Goal: Task Accomplishment & Management: Manage account settings

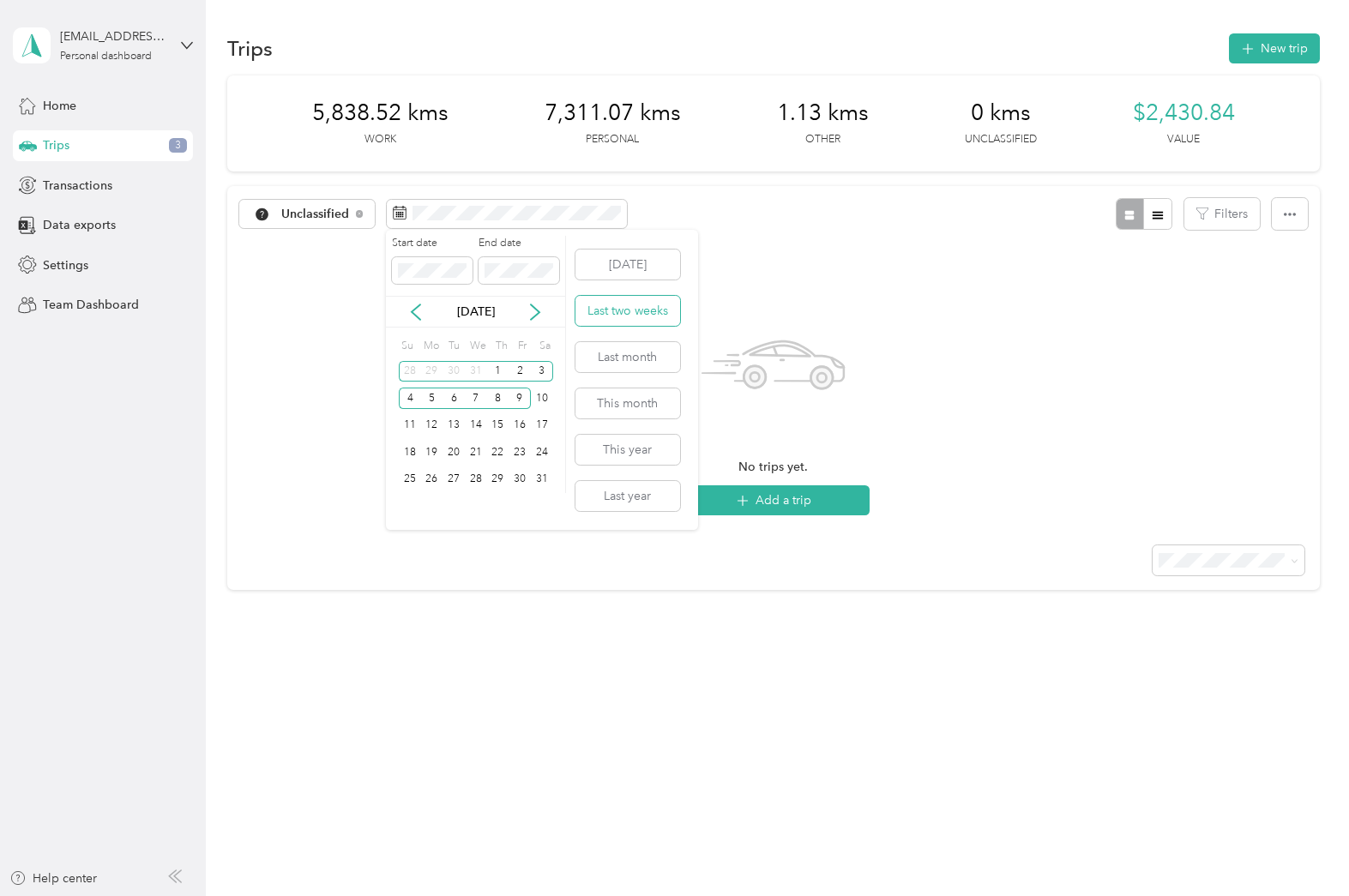
click at [639, 298] on button "Last two weeks" at bounding box center [627, 311] width 105 height 30
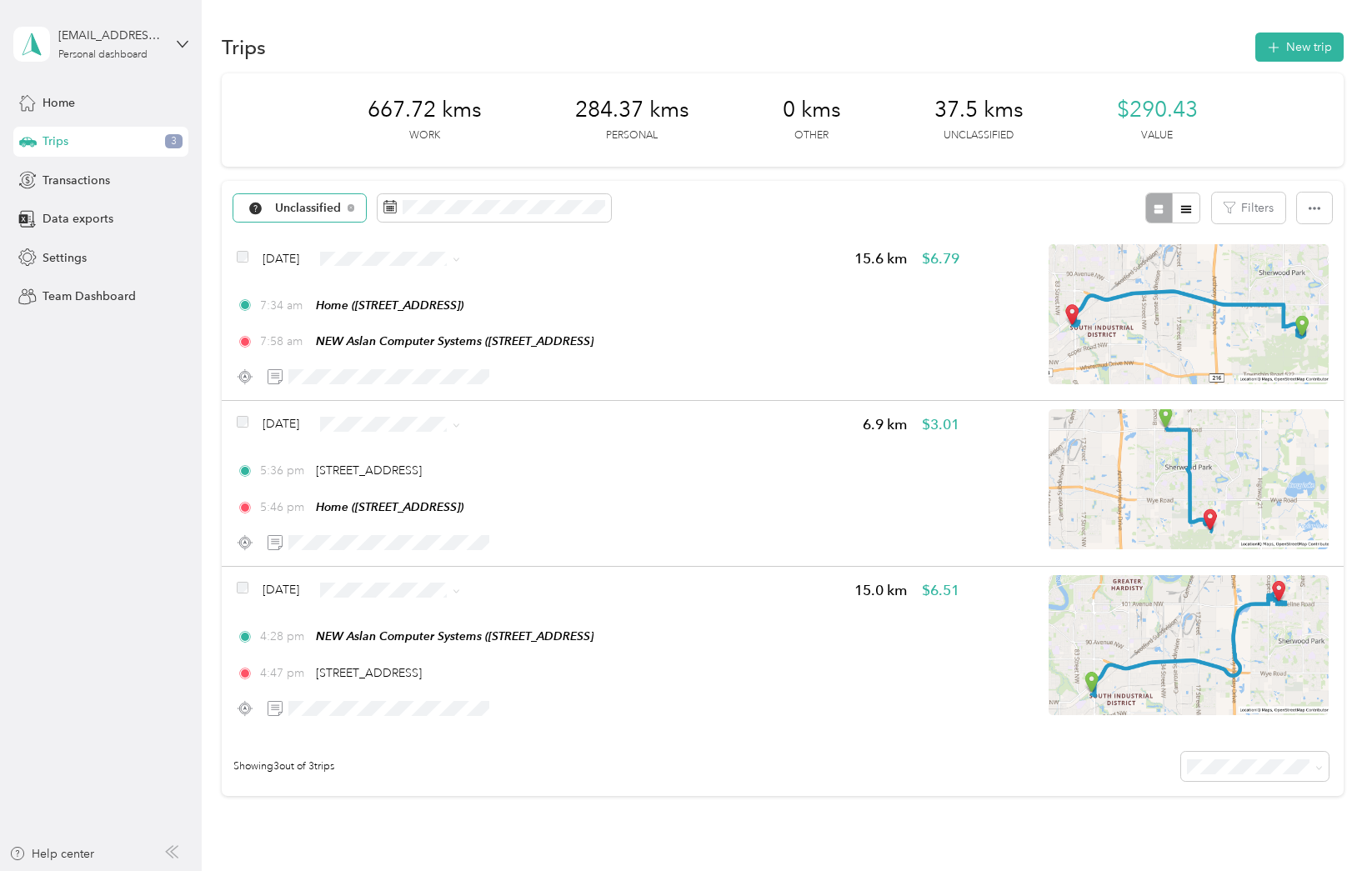
click at [304, 202] on span "Unclassified" at bounding box center [308, 208] width 67 height 11
click at [289, 320] on span "Personal" at bounding box center [319, 320] width 87 height 17
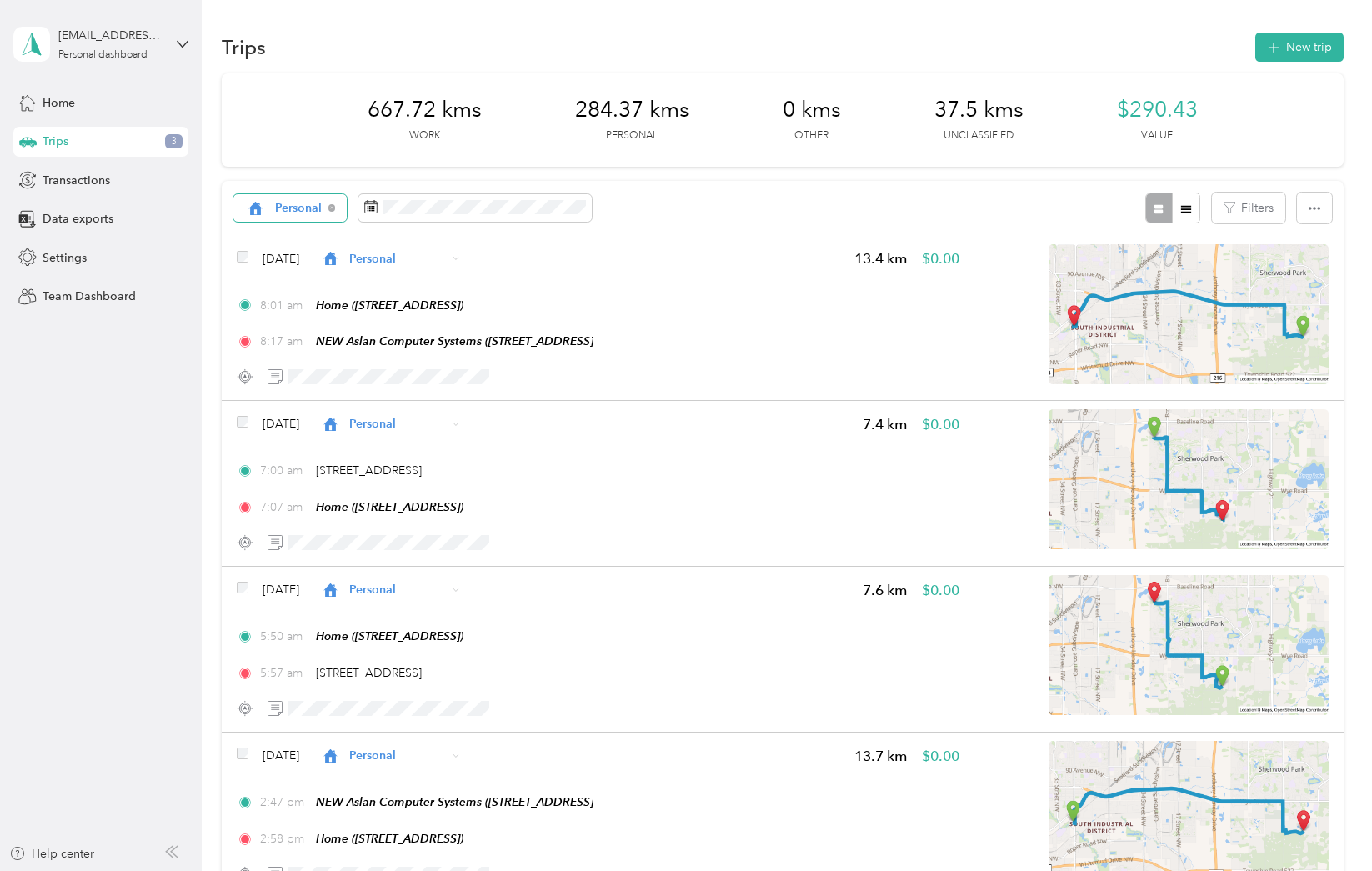
click at [307, 211] on span "Personal" at bounding box center [299, 208] width 48 height 11
click at [287, 262] on span "Unclassified" at bounding box center [309, 267] width 69 height 17
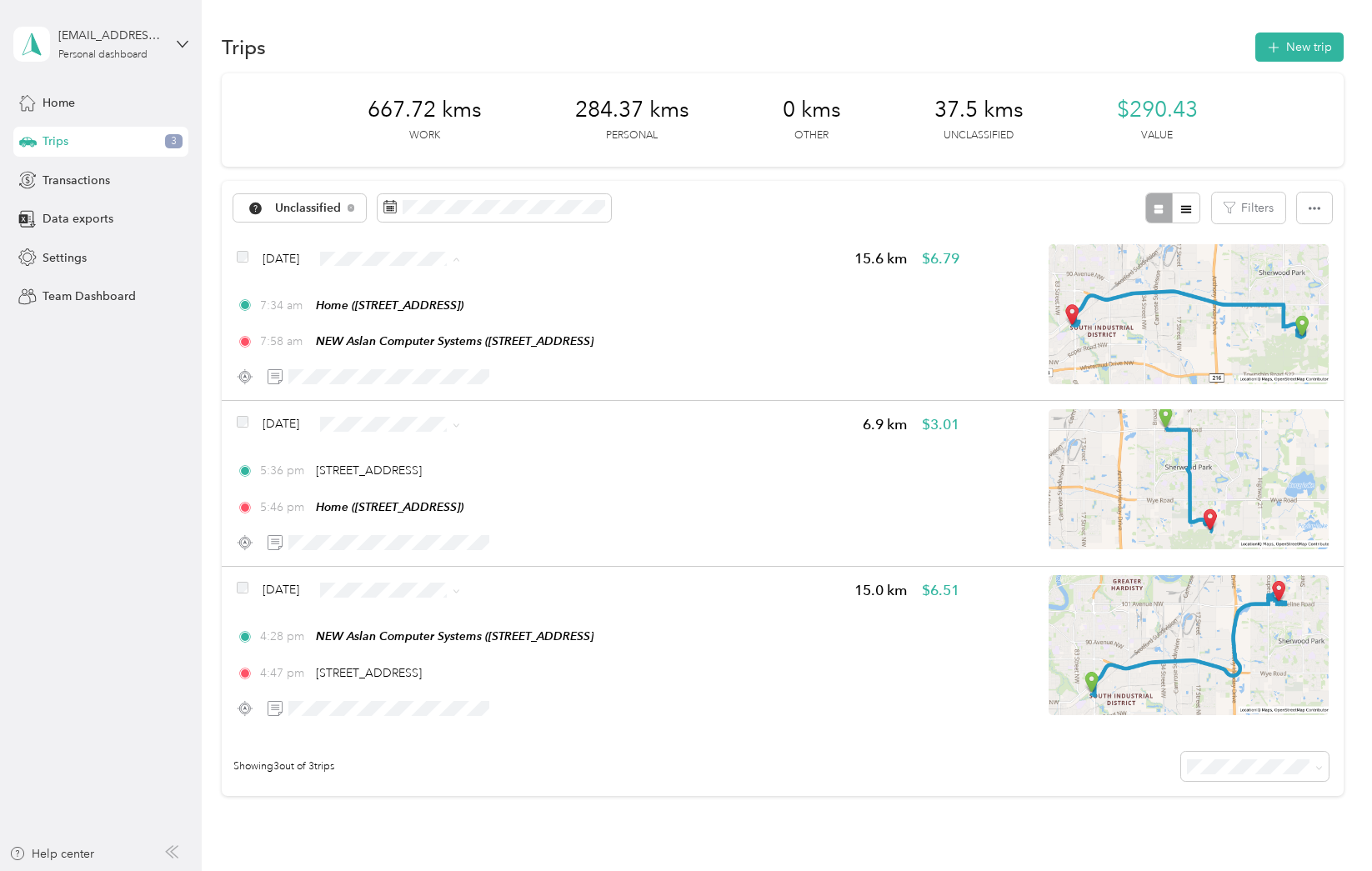
click at [382, 324] on span "Personal" at bounding box center [430, 319] width 99 height 17
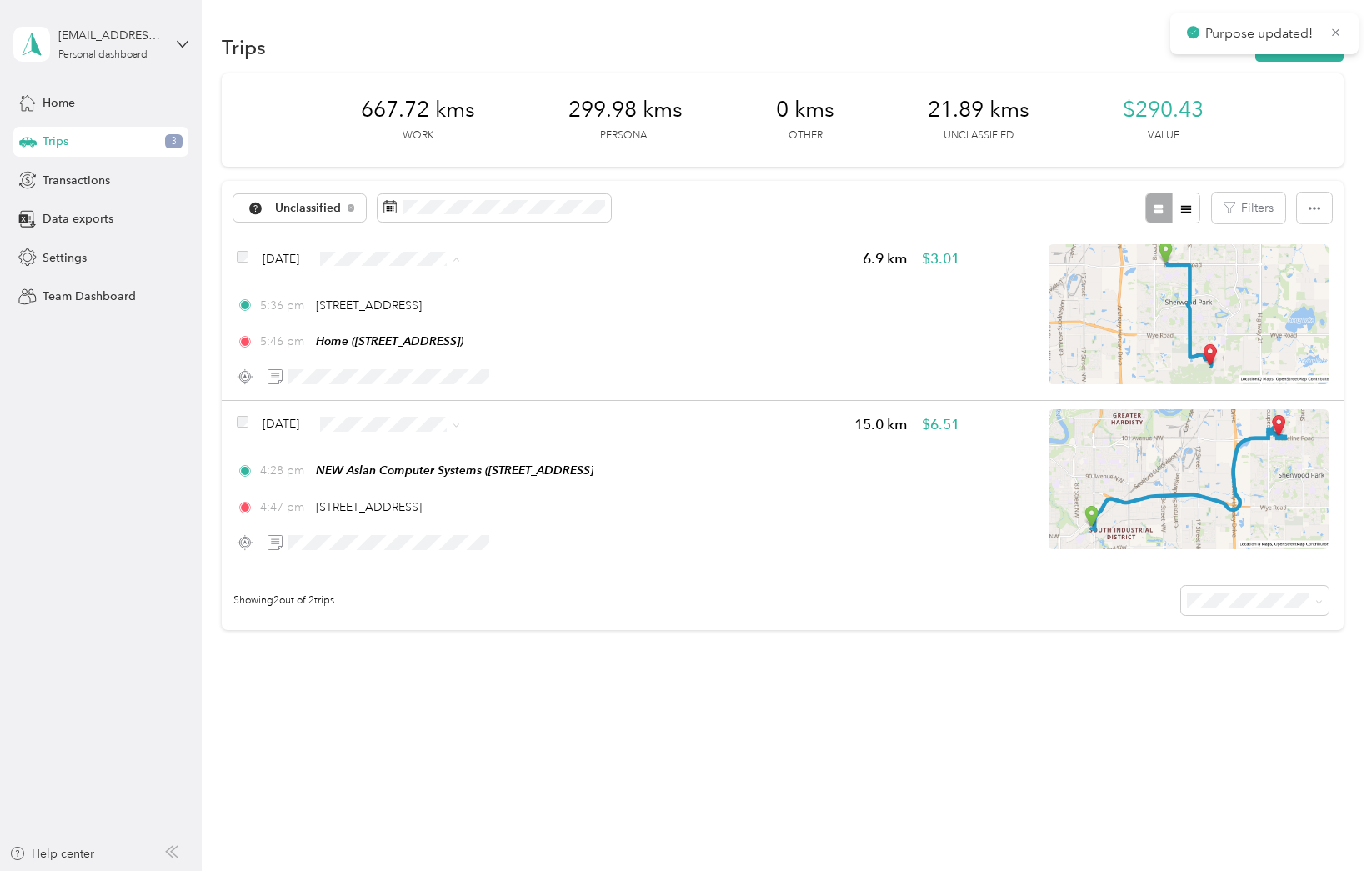
click at [393, 327] on li "Personal" at bounding box center [415, 319] width 152 height 30
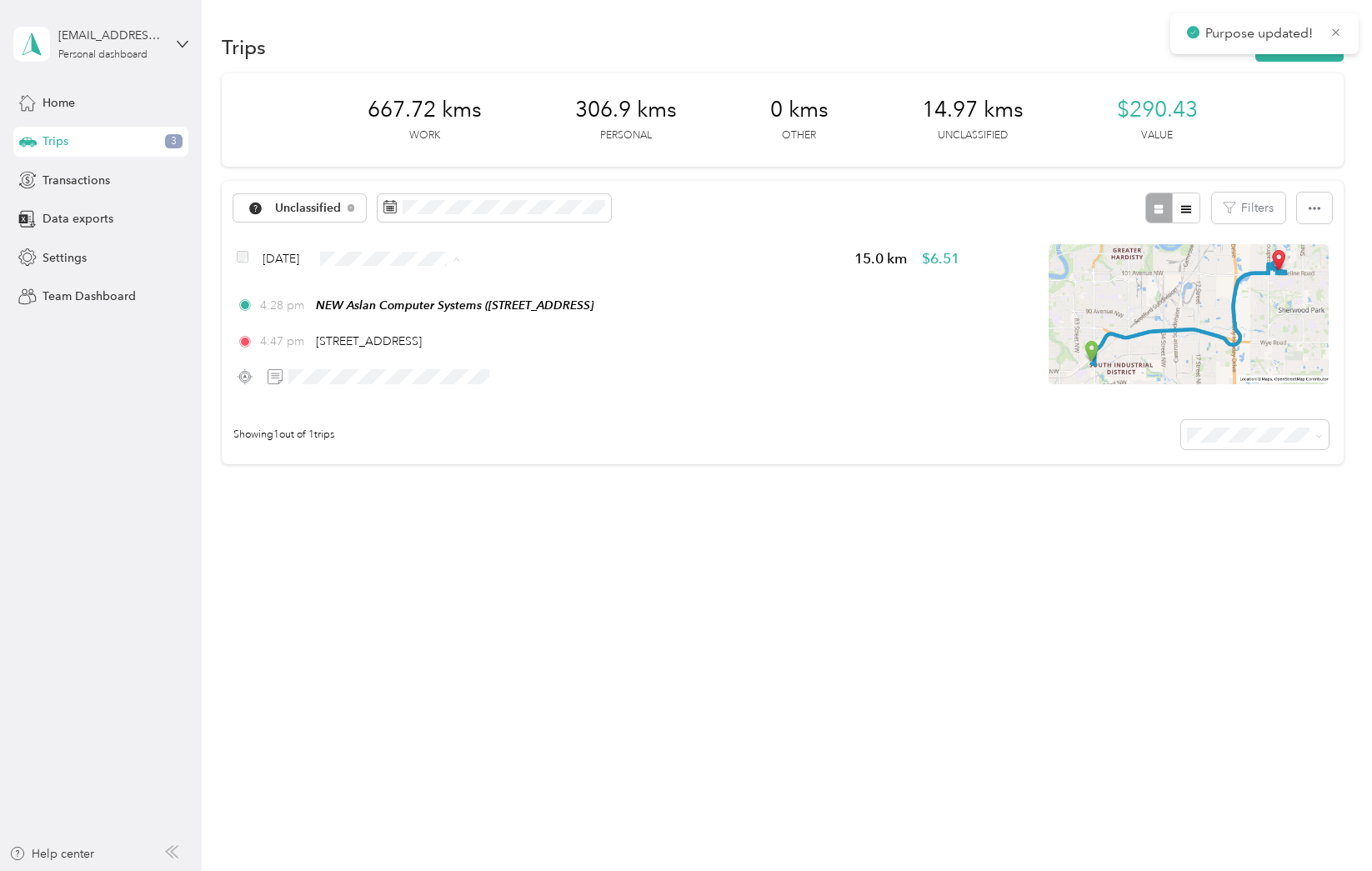
click at [404, 310] on span "Personal" at bounding box center [430, 319] width 99 height 17
